Goal: Book appointment/travel/reservation

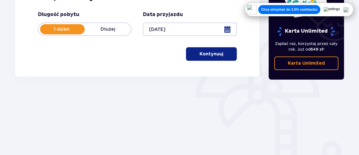
scroll to position [102, 0]
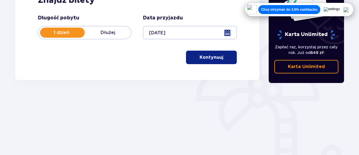
click at [348, 10] on img at bounding box center [346, 10] width 6 height 6
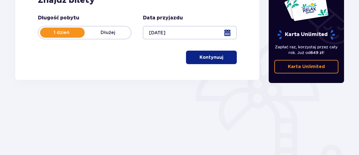
click at [219, 61] on button "Kontynuuj" at bounding box center [211, 58] width 51 height 14
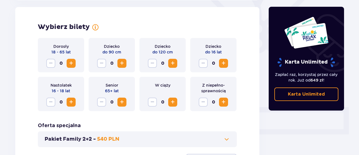
scroll to position [157, 0]
click at [69, 65] on span "Zwiększ" at bounding box center [71, 63] width 7 height 7
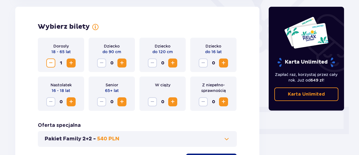
click at [69, 65] on span "Zwiększ" at bounding box center [71, 63] width 7 height 7
click at [250, 140] on div "Wybierz bilety Dorosły 18 - 65 lat 2 Dziecko do 90 cm 0 Dziecko do 120 cm 0 Dzi…" at bounding box center [137, 95] width 244 height 177
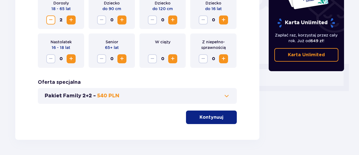
scroll to position [201, 0]
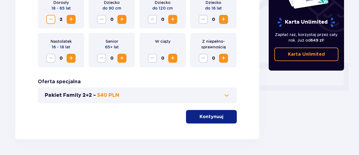
click at [212, 115] on p "Kontynuuj" at bounding box center [211, 117] width 24 height 6
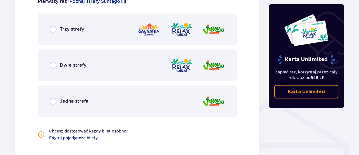
scroll to position [360, 0]
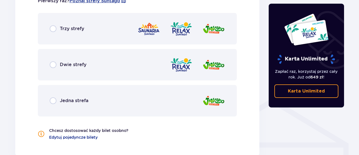
click at [54, 103] on input "radio" at bounding box center [53, 101] width 7 height 7
radio input "true"
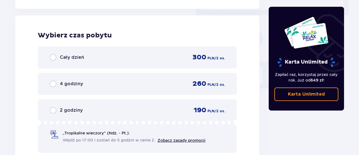
scroll to position [509, 0]
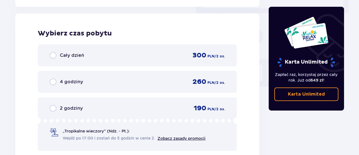
click at [57, 84] on div "4 godziny" at bounding box center [66, 82] width 33 height 7
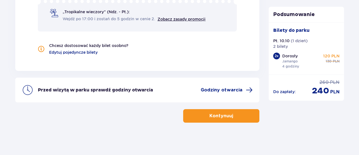
scroll to position [630, 0]
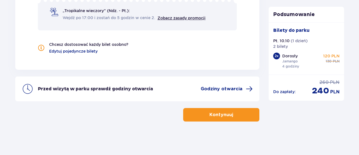
click at [229, 116] on button "Kontynuuj" at bounding box center [221, 115] width 76 height 14
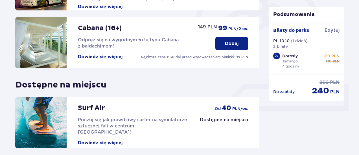
scroll to position [227, 0]
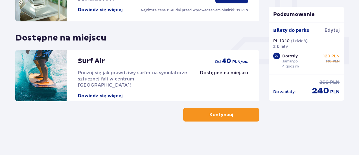
click at [233, 113] on span "button" at bounding box center [234, 115] width 7 height 7
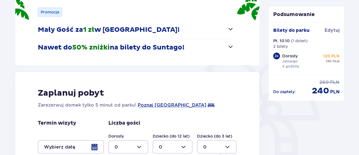
scroll to position [84, 0]
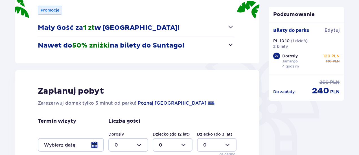
click at [230, 27] on span "button" at bounding box center [230, 27] width 7 height 7
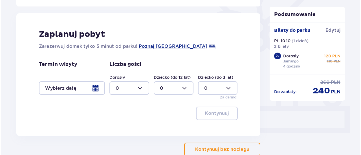
scroll to position [159, 0]
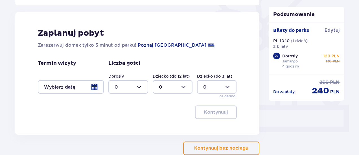
click at [97, 88] on div at bounding box center [71, 87] width 66 height 14
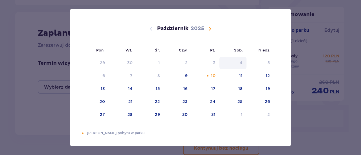
scroll to position [28, 0]
click at [214, 74] on div "10" at bounding box center [213, 76] width 5 height 6
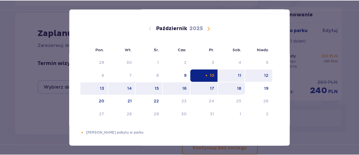
scroll to position [28, 0]
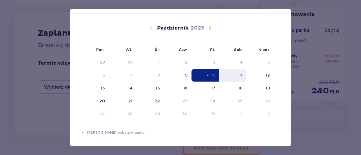
click at [233, 78] on div "11" at bounding box center [232, 75] width 27 height 12
type input "[DATE] - [DATE]"
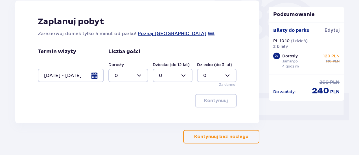
scroll to position [174, 0]
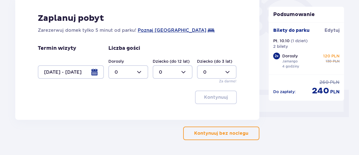
click at [140, 74] on div at bounding box center [128, 72] width 40 height 14
click at [129, 113] on div "2" at bounding box center [128, 113] width 27 height 6
type input "2"
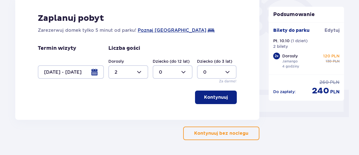
click at [182, 72] on div at bounding box center [173, 72] width 40 height 14
click at [168, 101] on div "1" at bounding box center [172, 101] width 27 height 6
type input "1"
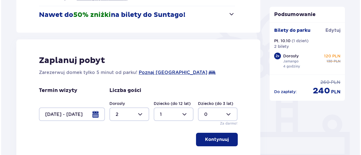
scroll to position [126, 0]
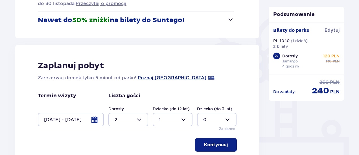
click at [164, 77] on span "Poznaj [GEOGRAPHIC_DATA]" at bounding box center [172, 78] width 69 height 7
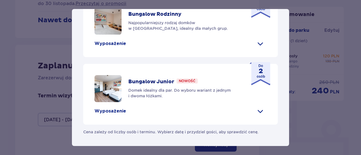
scroll to position [286, 0]
click at [260, 48] on span at bounding box center [260, 43] width 9 height 9
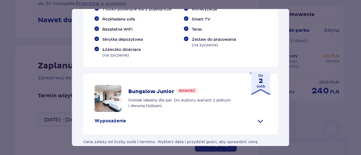
scroll to position [321, 0]
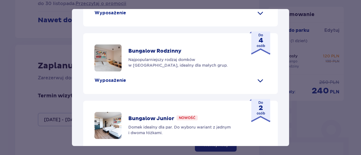
scroll to position [228, 0]
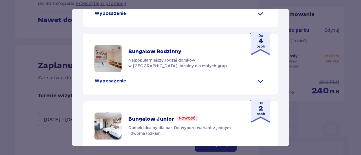
click at [259, 18] on span at bounding box center [260, 13] width 9 height 9
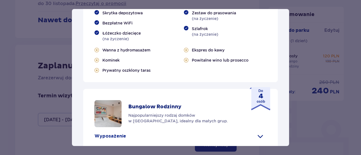
scroll to position [279, 0]
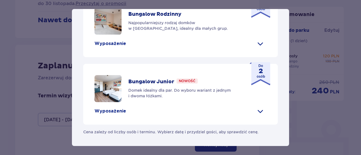
click at [258, 48] on span at bounding box center [260, 43] width 9 height 9
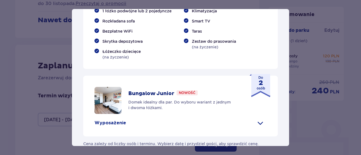
scroll to position [319, 0]
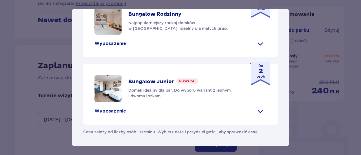
scroll to position [287, 0]
click at [119, 47] on p "Wyposażenie" at bounding box center [111, 44] width 32 height 6
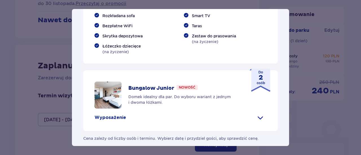
scroll to position [326, 0]
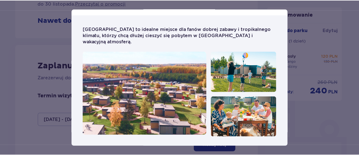
scroll to position [0, 0]
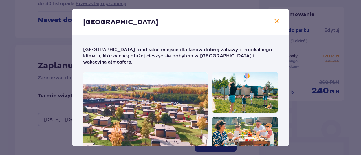
click at [274, 22] on span "Zamknij" at bounding box center [276, 21] width 7 height 7
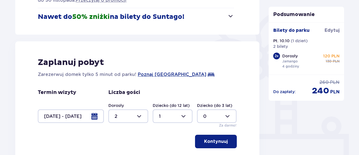
scroll to position [192, 0]
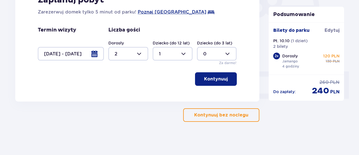
click at [216, 79] on p "Kontynuuj" at bounding box center [216, 79] width 24 height 6
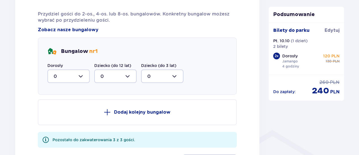
scroll to position [294, 0]
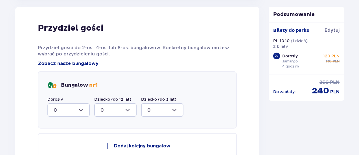
click at [81, 110] on div at bounding box center [68, 111] width 42 height 14
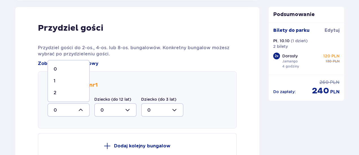
click at [76, 94] on div "2" at bounding box center [69, 93] width 30 height 6
type input "2"
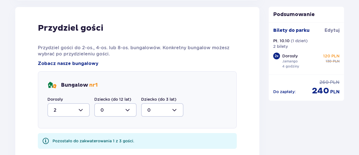
click at [128, 110] on div at bounding box center [115, 111] width 42 height 14
click at [115, 138] on div "1" at bounding box center [115, 139] width 30 height 6
type input "1"
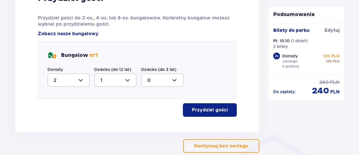
scroll to position [324, 0]
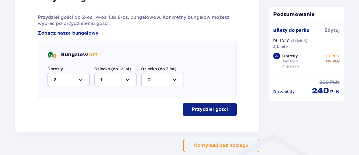
click at [208, 108] on p "Przydziel gości" at bounding box center [210, 110] width 36 height 6
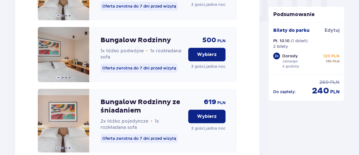
scroll to position [575, 0]
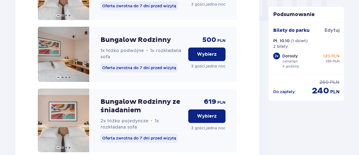
click at [205, 58] on p "Wybierz" at bounding box center [207, 54] width 20 height 6
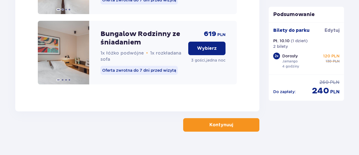
scroll to position [731, 0]
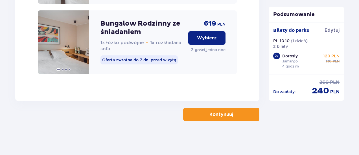
click at [221, 113] on p "Kontynuuj" at bounding box center [221, 115] width 24 height 6
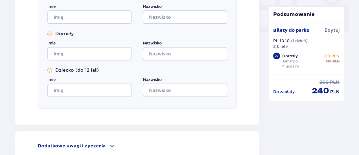
scroll to position [319, 0]
